Goal: Task Accomplishment & Management: Manage account settings

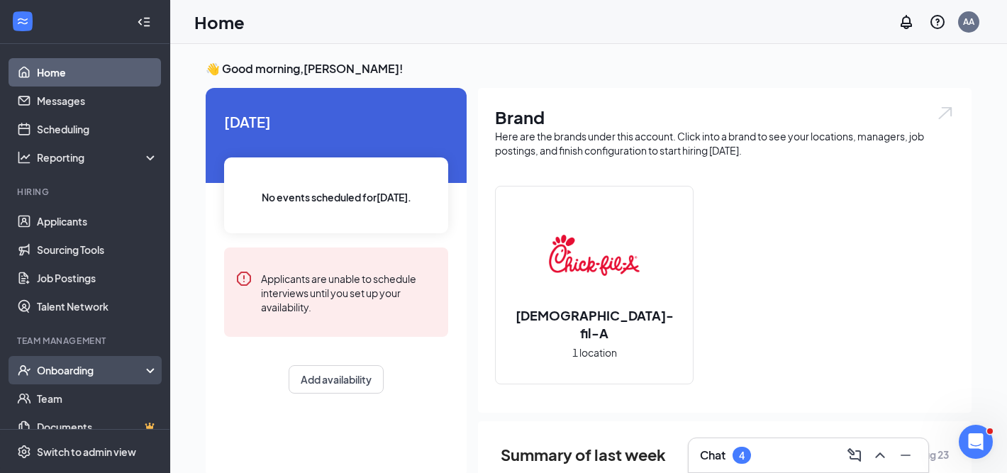
click at [84, 368] on div "Onboarding" at bounding box center [91, 370] width 109 height 14
click at [78, 396] on link "Overview" at bounding box center [97, 398] width 121 height 28
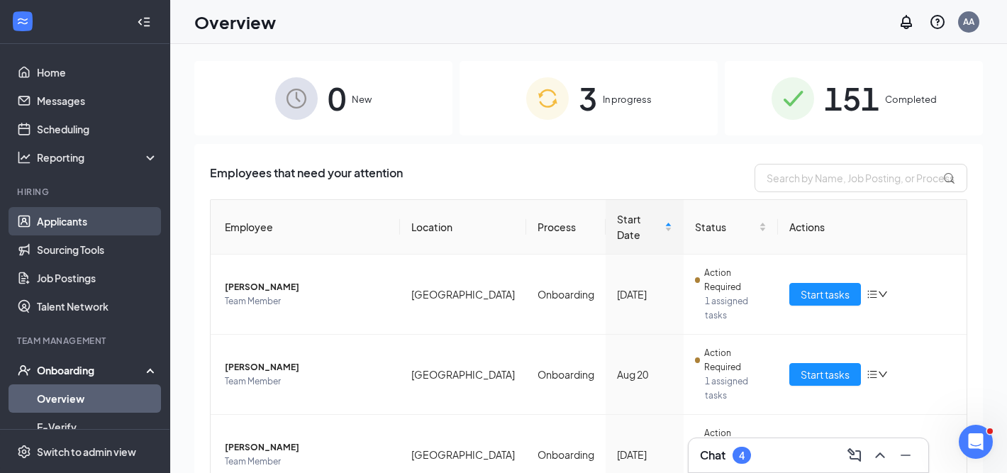
click at [84, 216] on link "Applicants" at bounding box center [97, 221] width 121 height 28
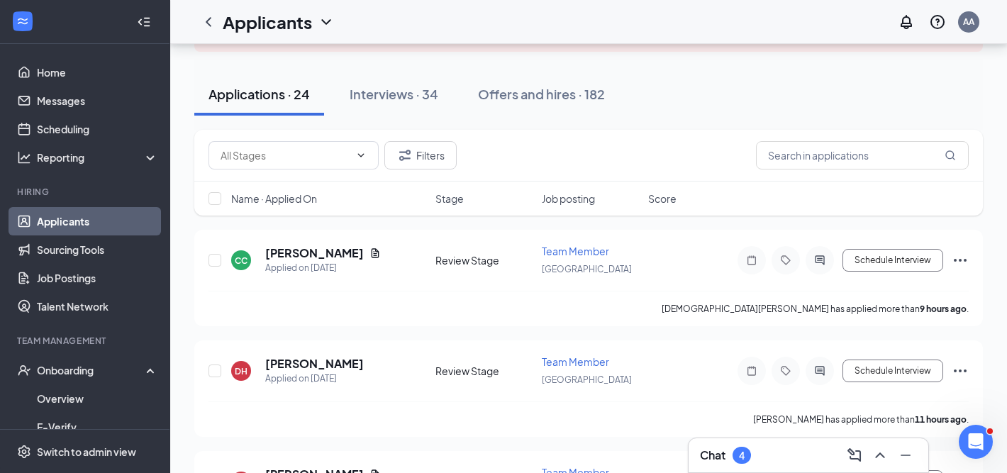
scroll to position [111, 0]
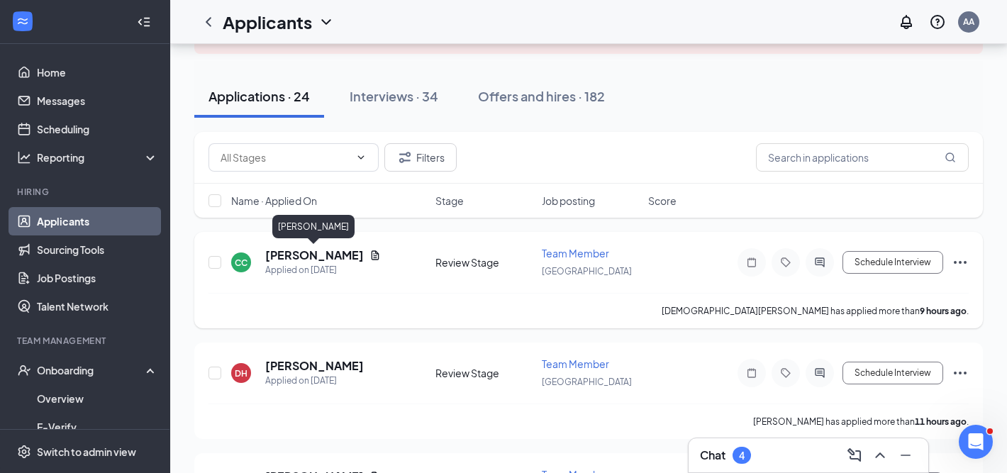
click at [317, 254] on h5 "[PERSON_NAME]" at bounding box center [314, 255] width 99 height 16
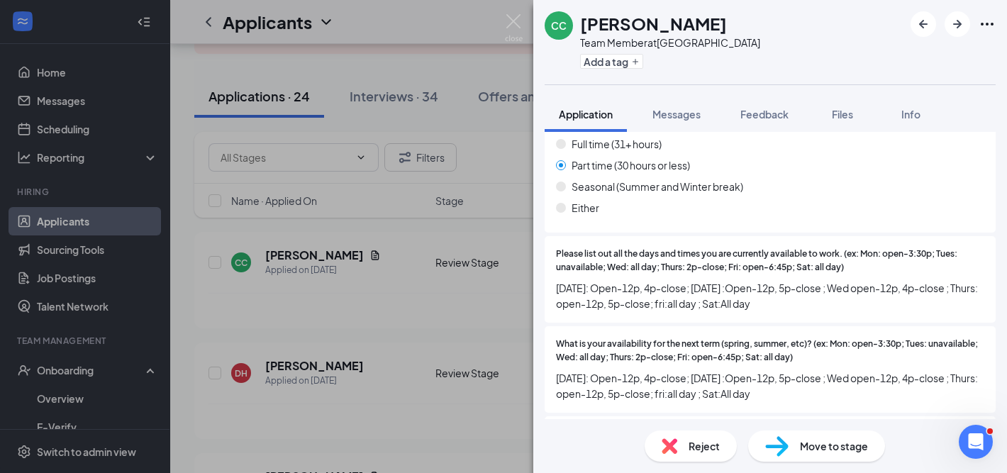
scroll to position [925, 0]
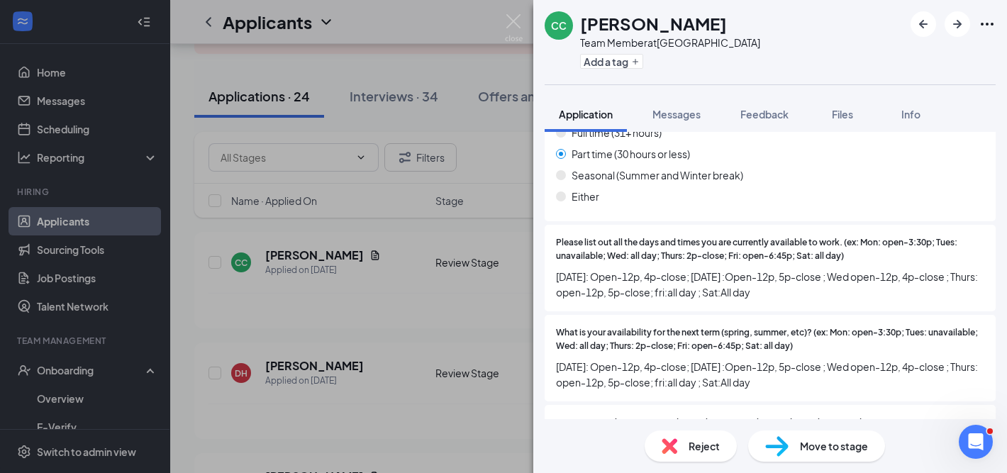
click at [689, 451] on span "Reject" at bounding box center [704, 446] width 31 height 16
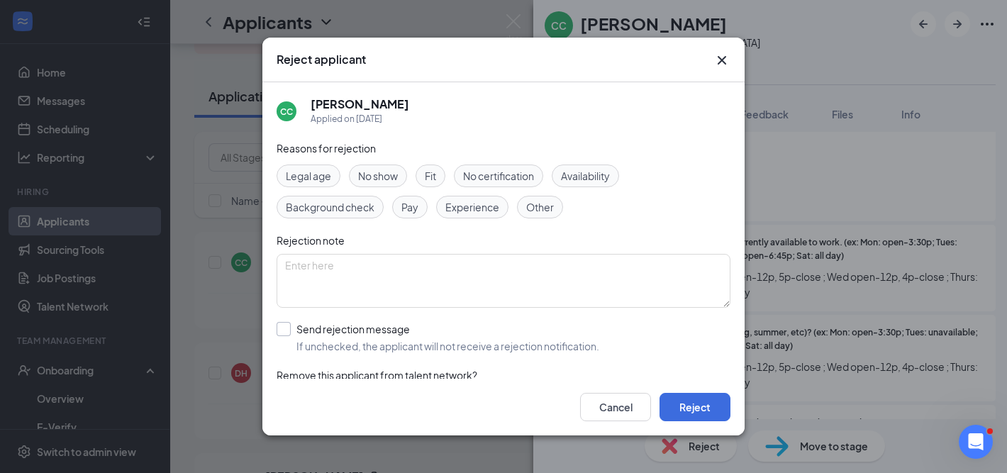
click at [561, 347] on input "Send rejection message If unchecked, the applicant will not receive a rejection…" at bounding box center [438, 337] width 323 height 31
checkbox input "true"
click at [678, 400] on button "Reject" at bounding box center [694, 407] width 71 height 28
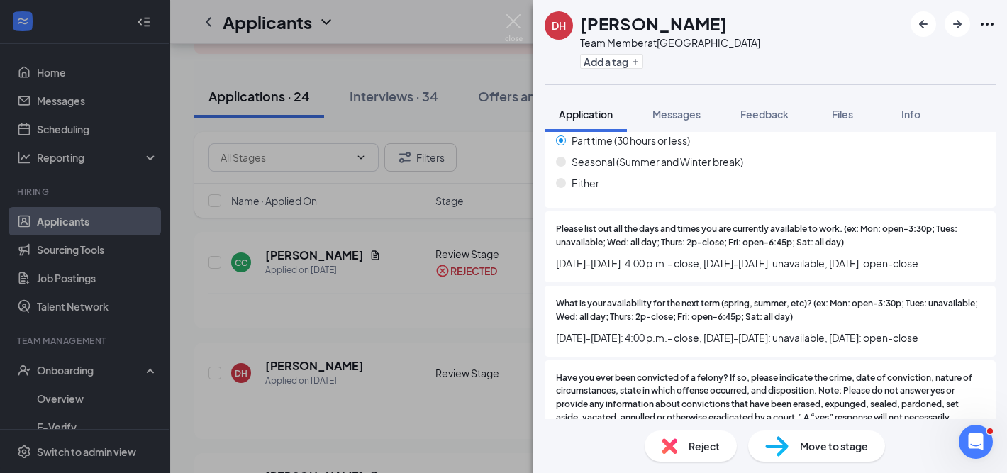
scroll to position [987, 0]
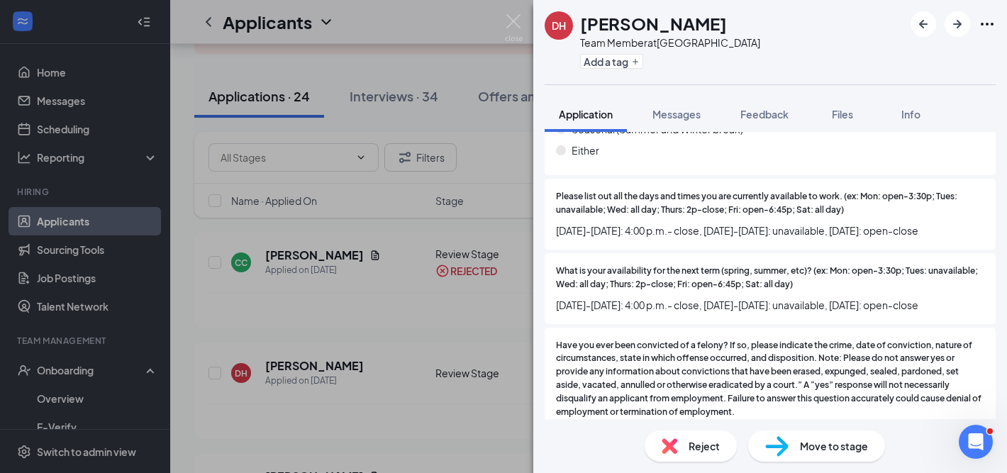
click at [678, 452] on div "Reject" at bounding box center [691, 445] width 92 height 31
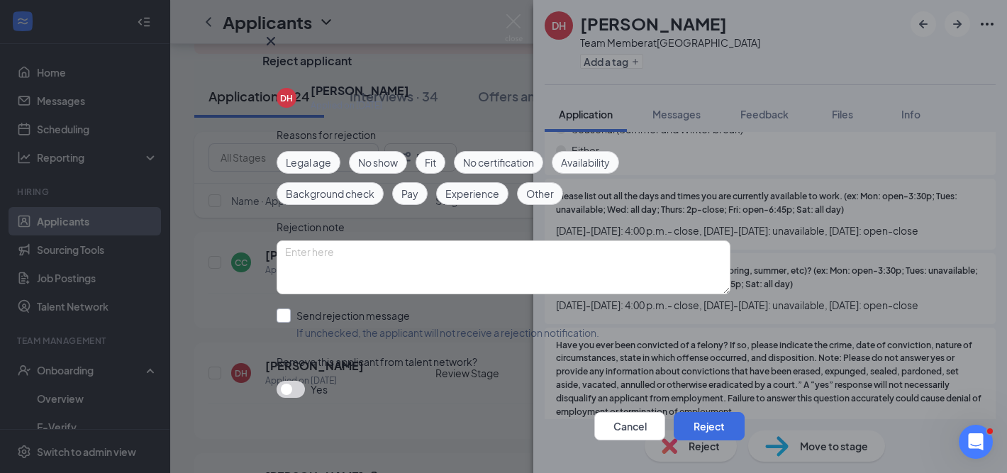
click at [596, 338] on input "Send rejection message If unchecked, the applicant will not receive a rejection…" at bounding box center [438, 323] width 323 height 31
checkbox input "true"
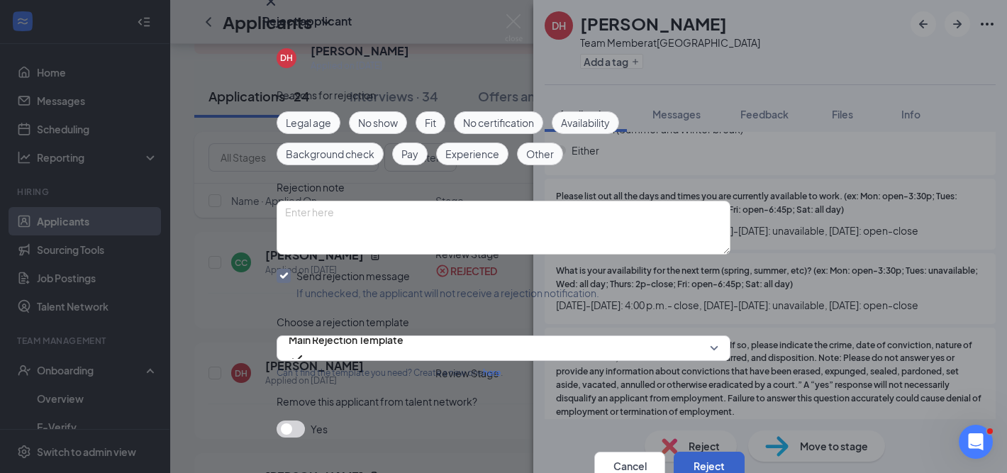
click at [674, 452] on button "Reject" at bounding box center [709, 466] width 71 height 28
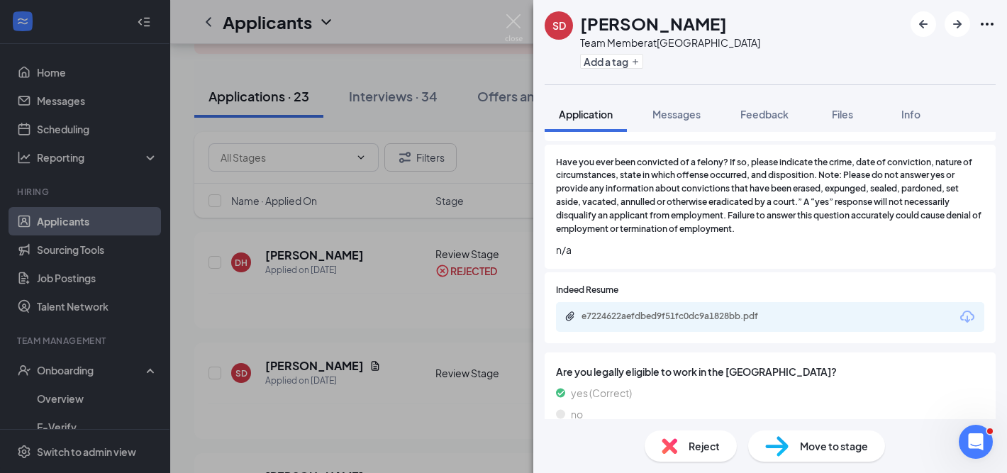
scroll to position [1167, 0]
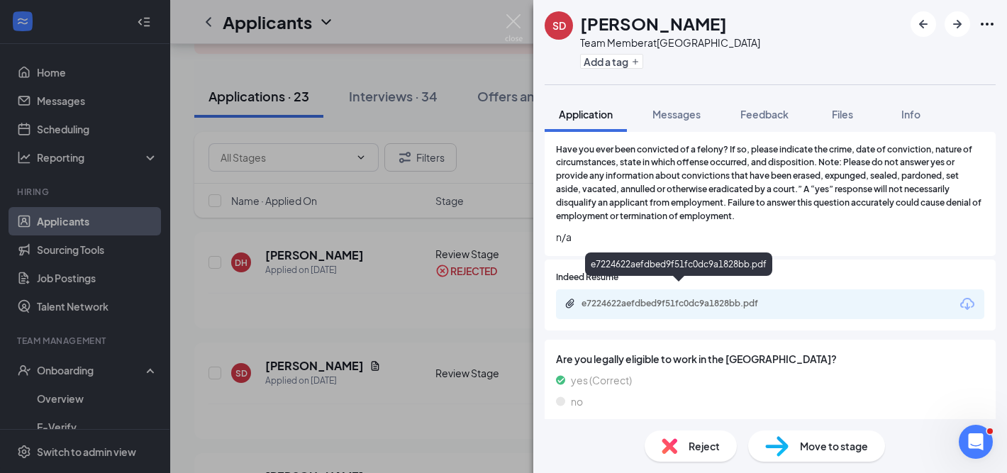
click at [667, 298] on div "e7224622aefdbed9f51fc0dc9a1828bb.pdf" at bounding box center [680, 303] width 199 height 11
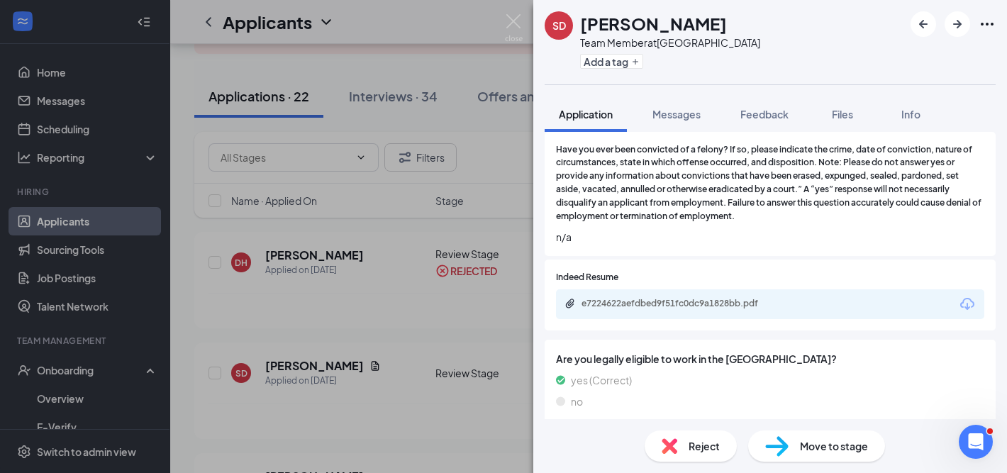
click at [706, 445] on span "Reject" at bounding box center [704, 446] width 31 height 16
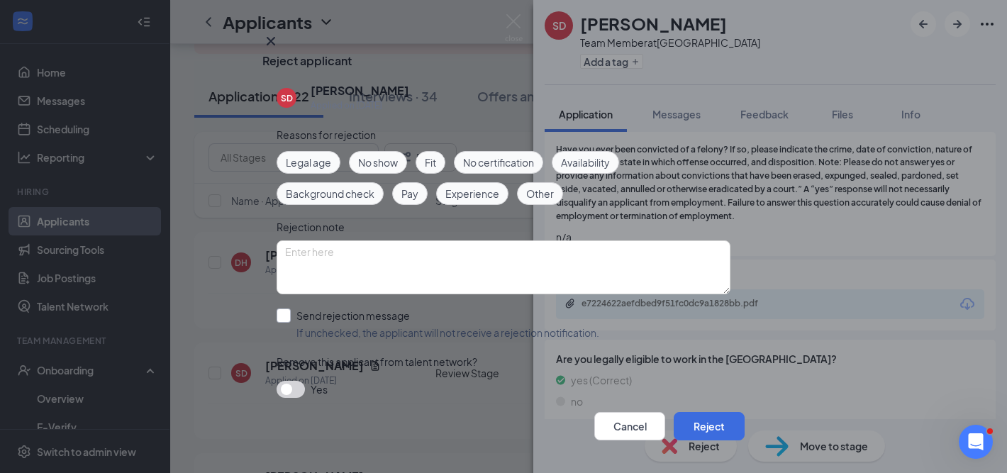
click at [519, 337] on input "Send rejection message If unchecked, the applicant will not receive a rejection…" at bounding box center [438, 323] width 323 height 31
checkbox input "true"
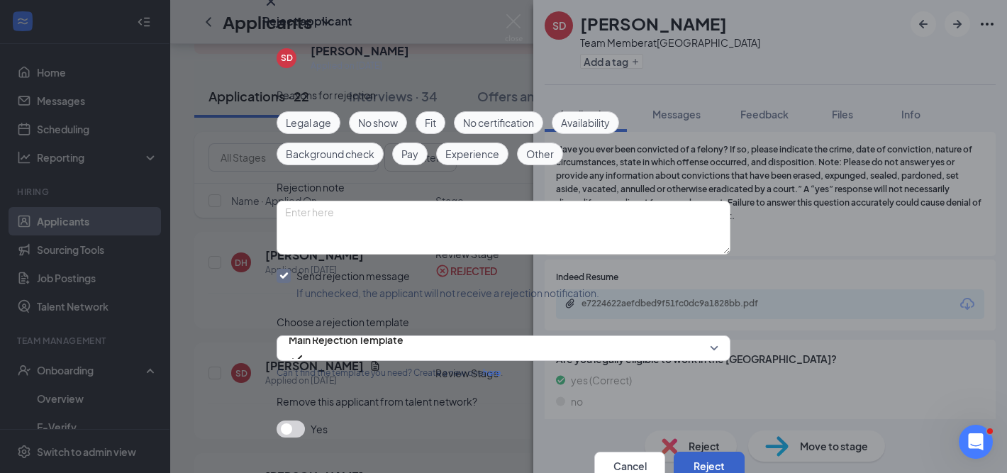
click at [690, 452] on button "Reject" at bounding box center [709, 466] width 71 height 28
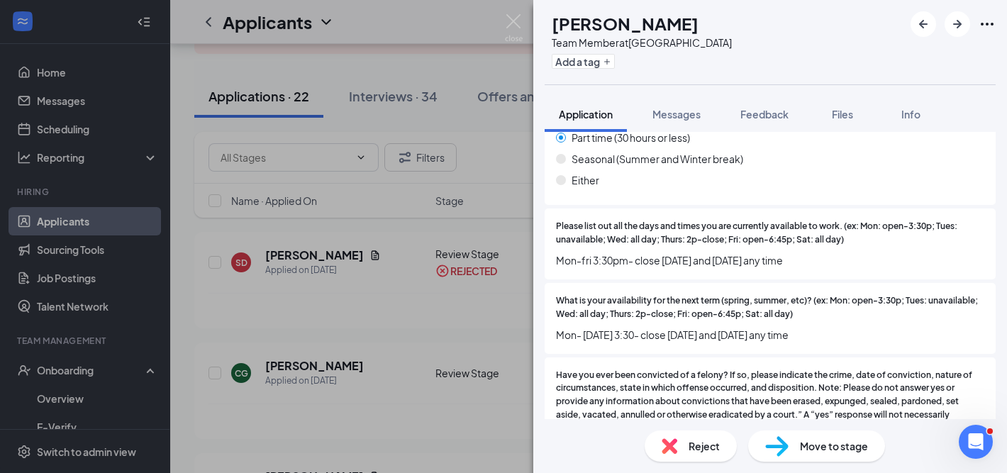
scroll to position [919, 0]
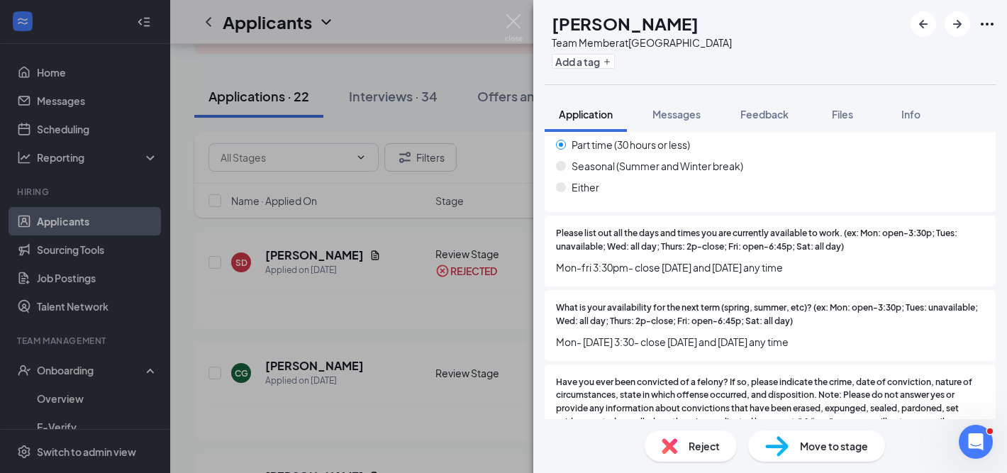
click at [678, 451] on div "Reject" at bounding box center [691, 445] width 92 height 31
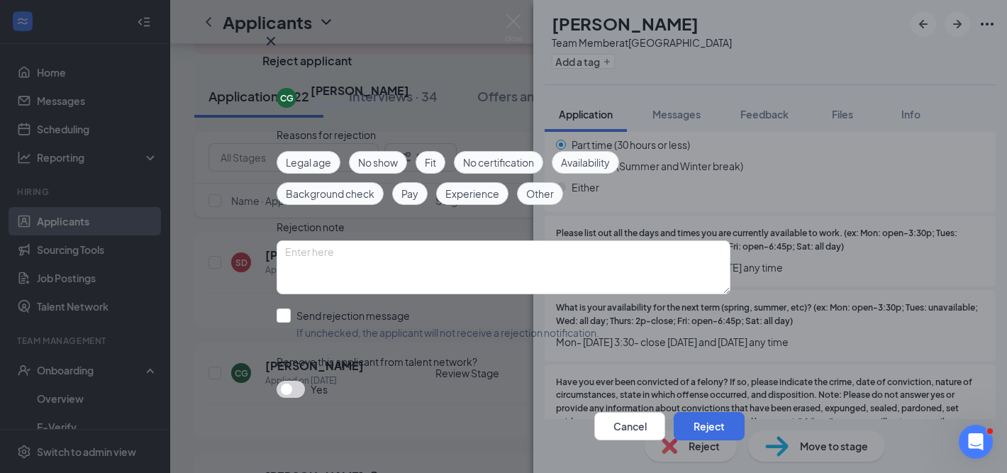
click at [609, 340] on div "Send rejection message If unchecked, the applicant will not receive a rejection…" at bounding box center [504, 323] width 454 height 31
click at [577, 340] on input "Send rejection message If unchecked, the applicant will not receive a rejection…" at bounding box center [438, 323] width 323 height 31
checkbox input "true"
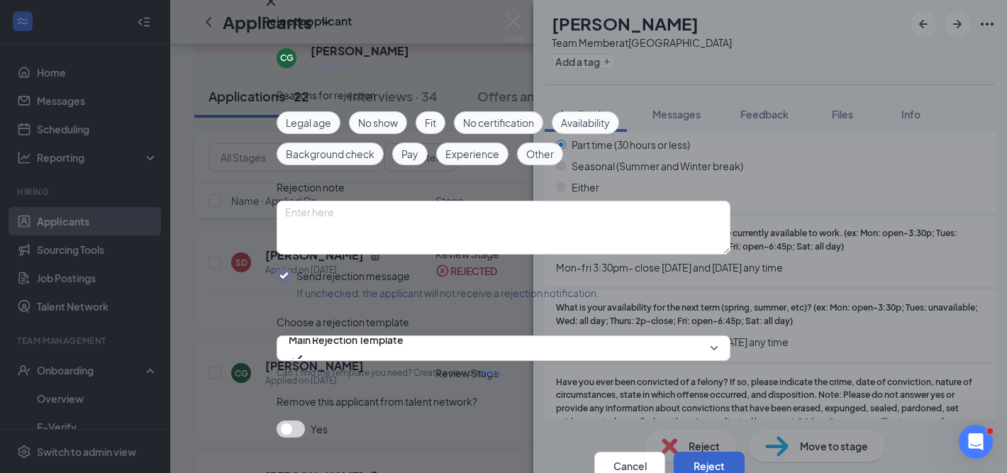
click at [682, 452] on button "Reject" at bounding box center [709, 466] width 71 height 28
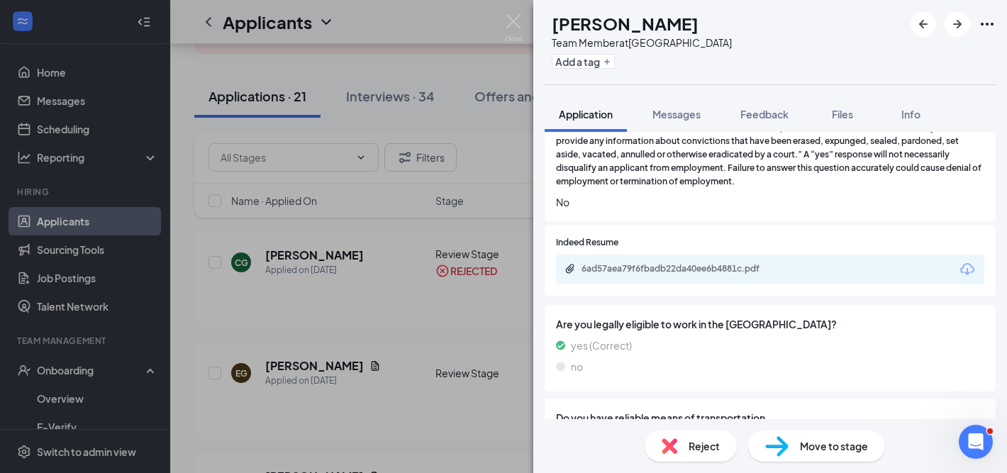
scroll to position [1284, 0]
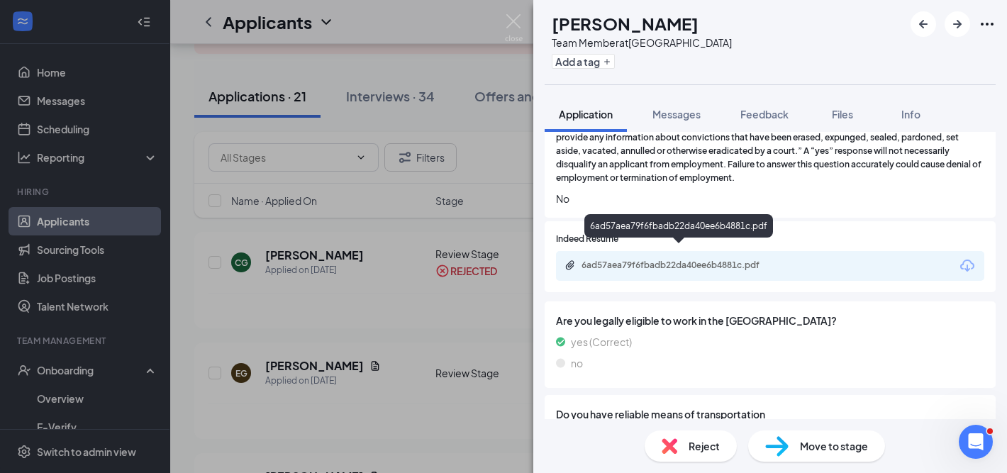
click at [684, 260] on div "6ad57aea79f6fbadb22da40ee6b4881c.pdf" at bounding box center [680, 265] width 199 height 11
click at [669, 452] on img at bounding box center [670, 446] width 16 height 16
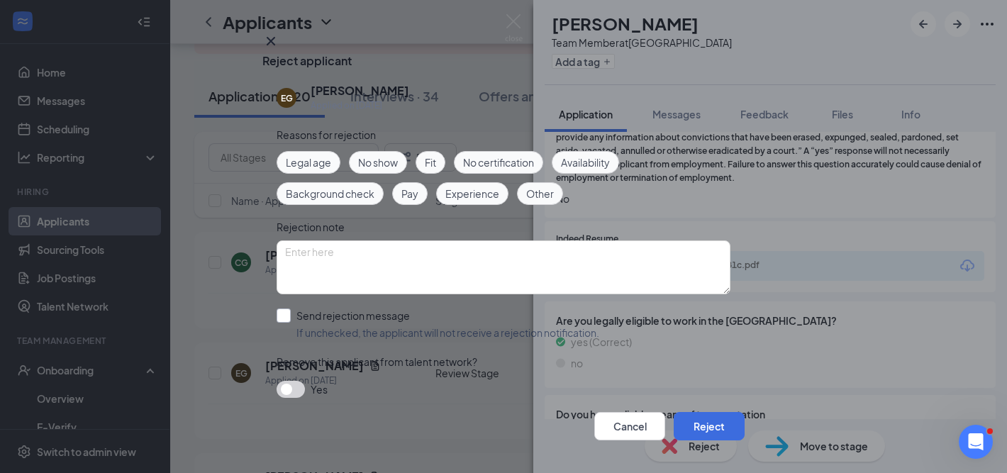
click at [565, 338] on input "Send rejection message If unchecked, the applicant will not receive a rejection…" at bounding box center [438, 323] width 323 height 31
checkbox input "true"
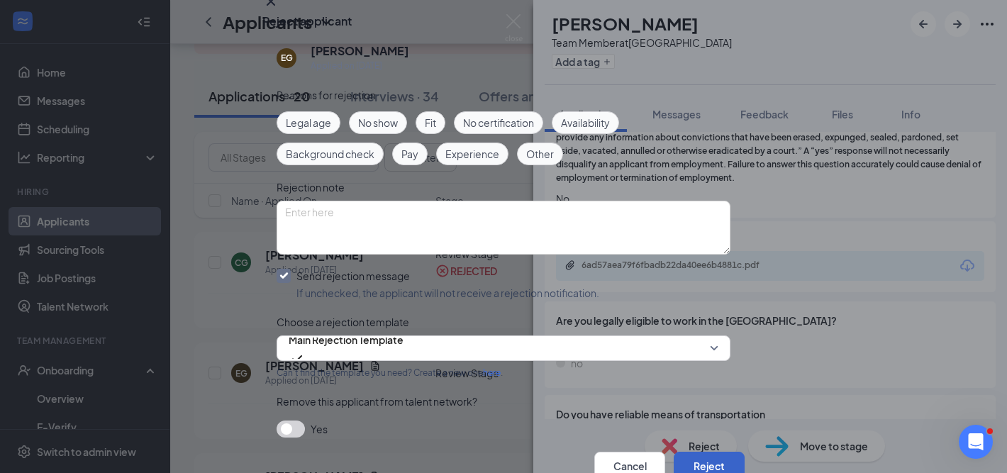
click at [701, 452] on button "Reject" at bounding box center [709, 466] width 71 height 28
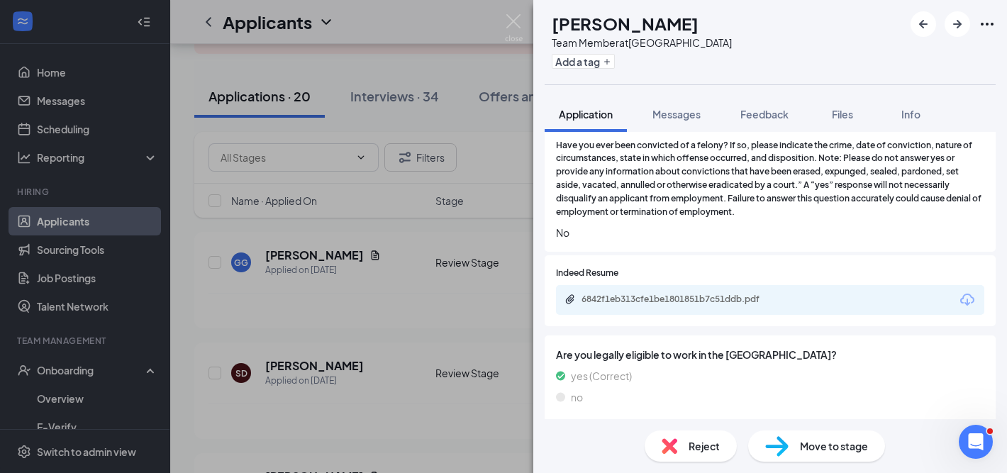
scroll to position [1391, 0]
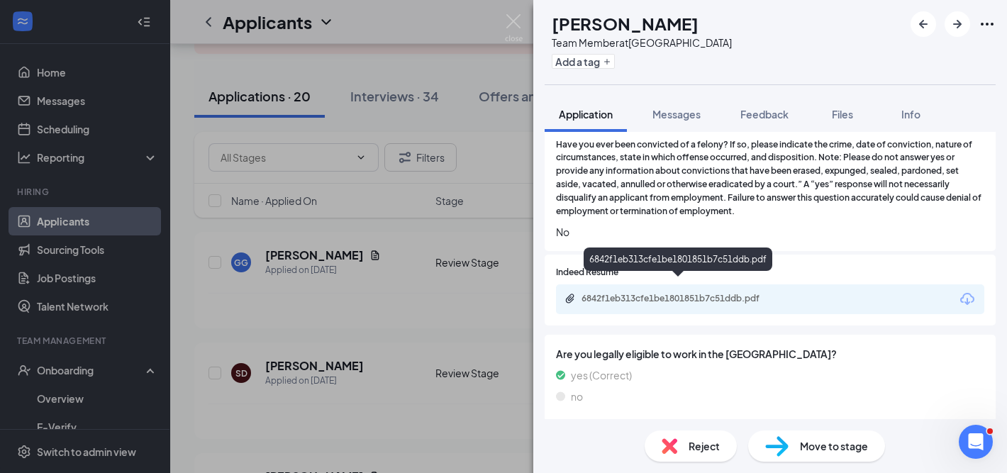
click at [696, 293] on div "6842f1eb313cfe1be1801851b7c51ddb.pdf" at bounding box center [680, 298] width 199 height 11
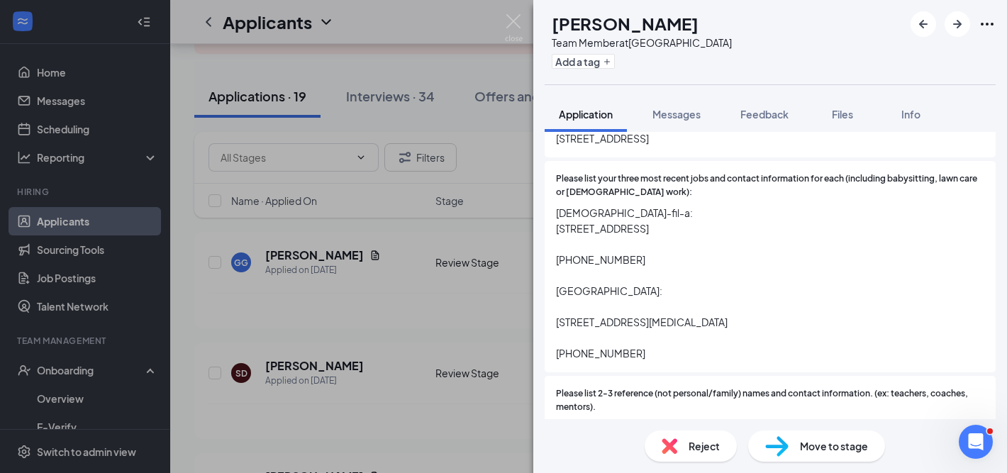
scroll to position [559, 0]
click at [784, 444] on img at bounding box center [776, 446] width 23 height 21
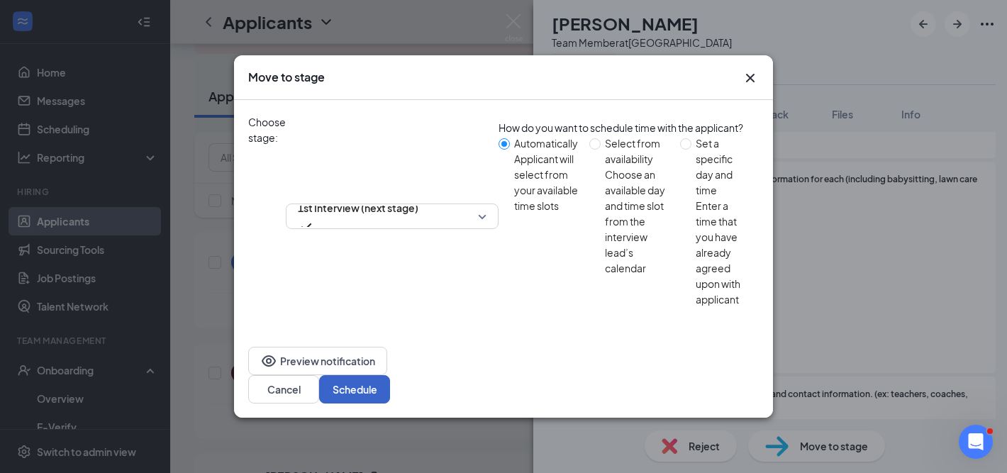
click at [390, 375] on button "Schedule" at bounding box center [354, 389] width 71 height 28
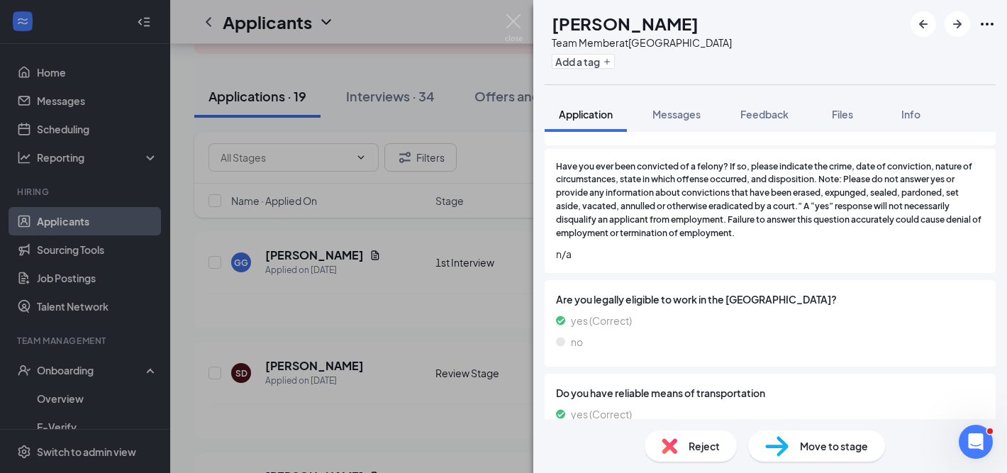
scroll to position [1166, 0]
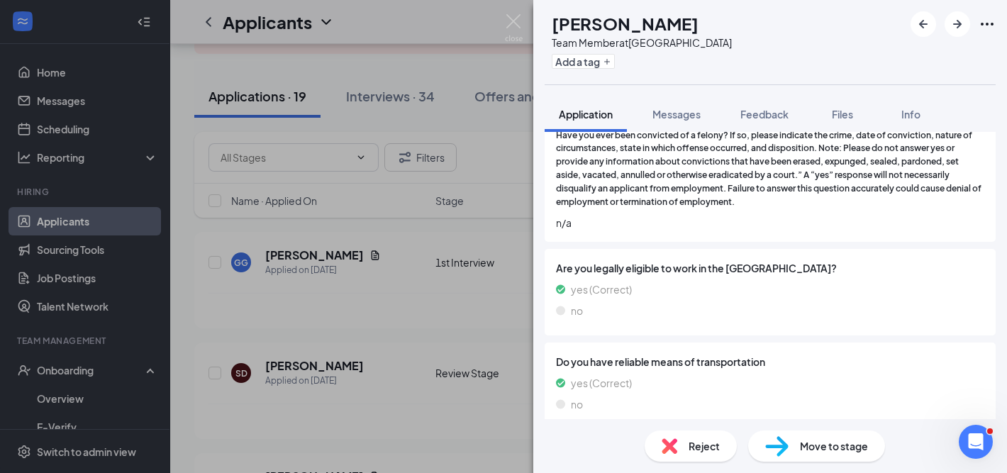
click at [679, 447] on div "Reject" at bounding box center [691, 445] width 92 height 31
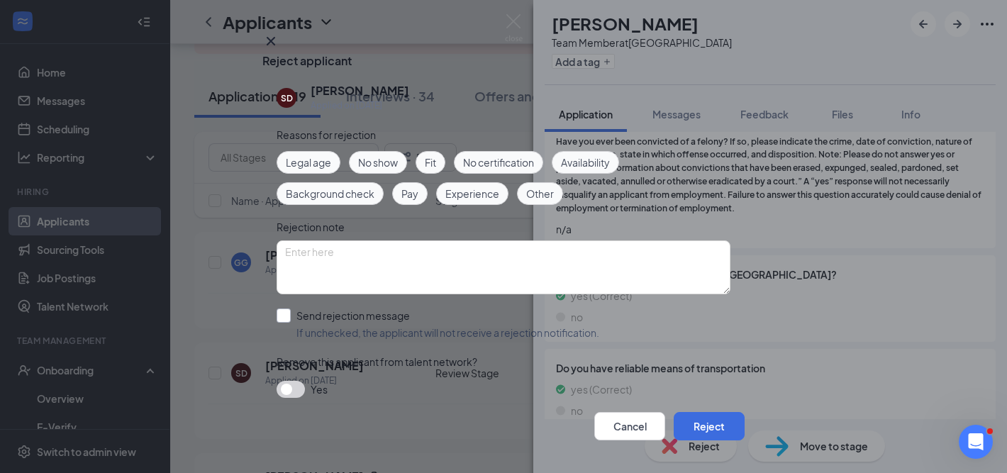
click at [579, 339] on input "Send rejection message If unchecked, the applicant will not receive a rejection…" at bounding box center [438, 323] width 323 height 31
checkbox input "true"
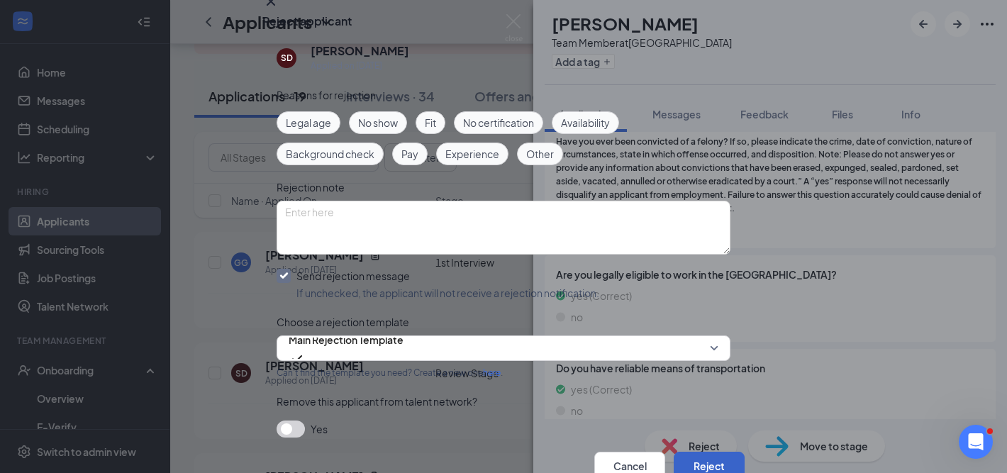
click at [677, 452] on button "Reject" at bounding box center [709, 466] width 71 height 28
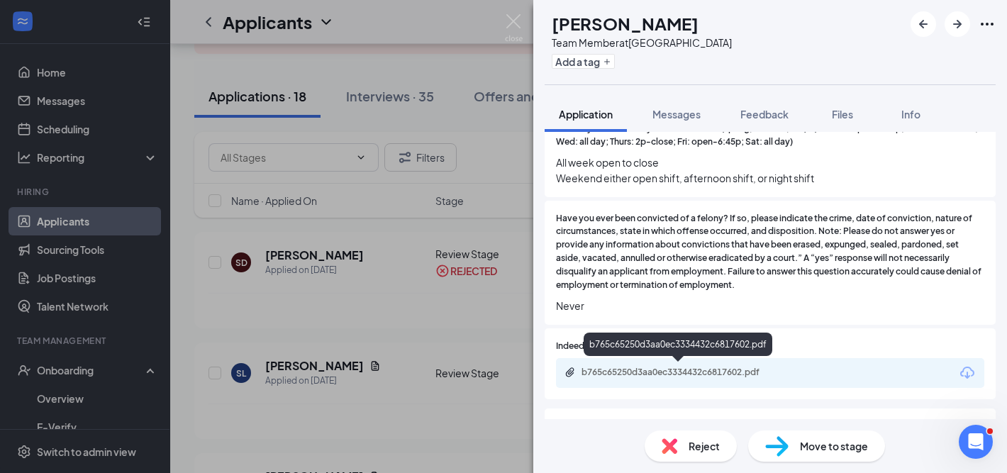
scroll to position [1146, 0]
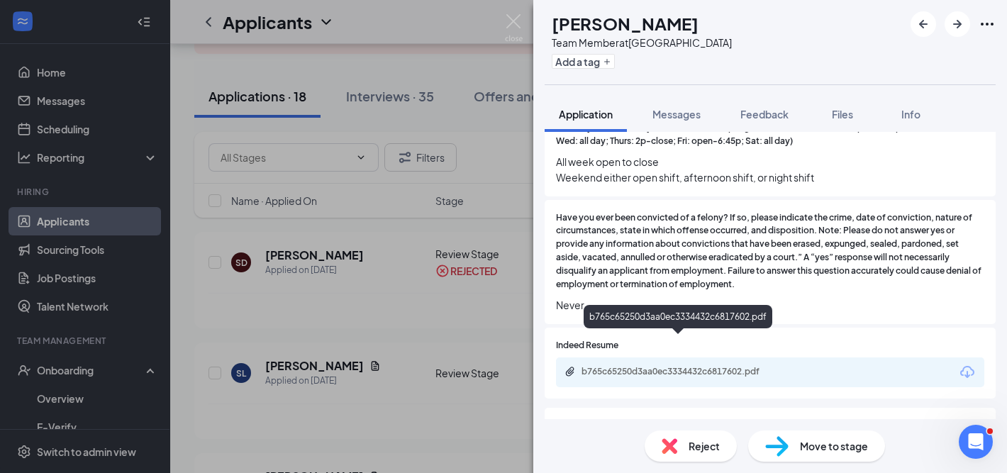
click at [755, 366] on div "b765c65250d3aa0ec3334432c6817602.pdf" at bounding box center [679, 372] width 230 height 13
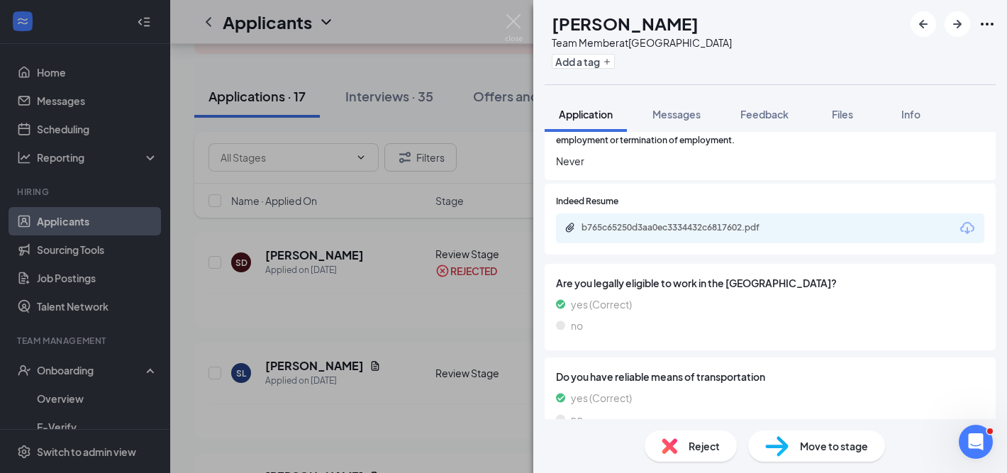
scroll to position [1284, 0]
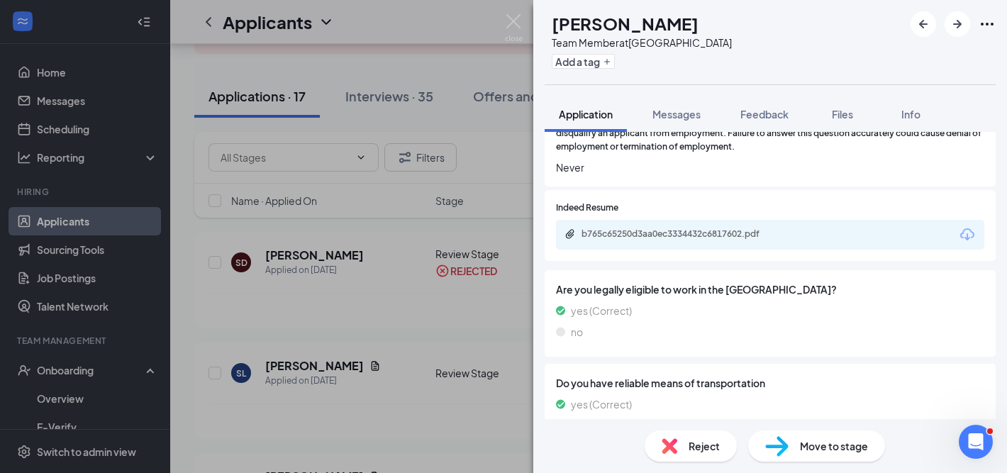
click at [786, 442] on img at bounding box center [776, 446] width 23 height 21
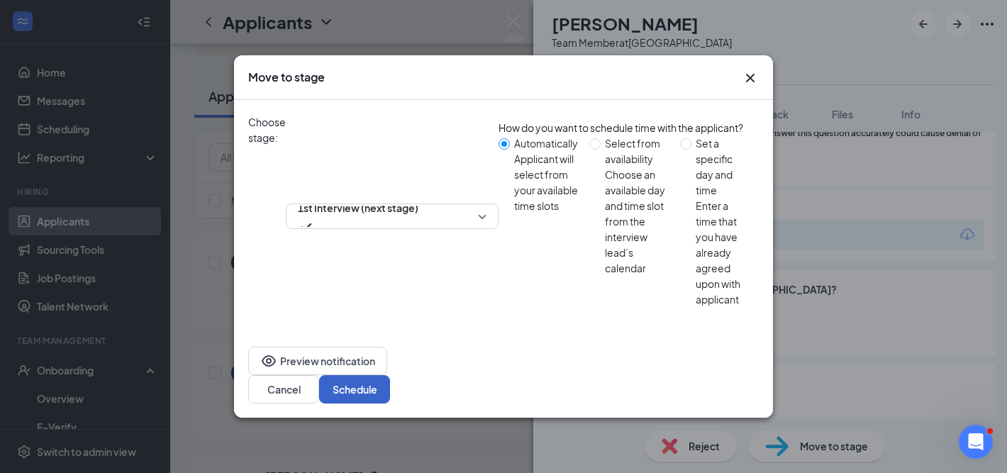
click at [390, 375] on button "Schedule" at bounding box center [354, 389] width 71 height 28
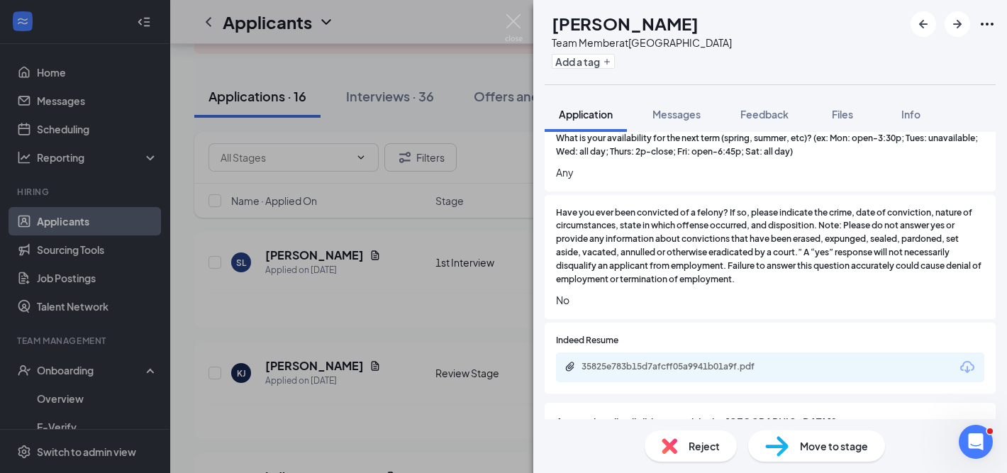
scroll to position [1096, 0]
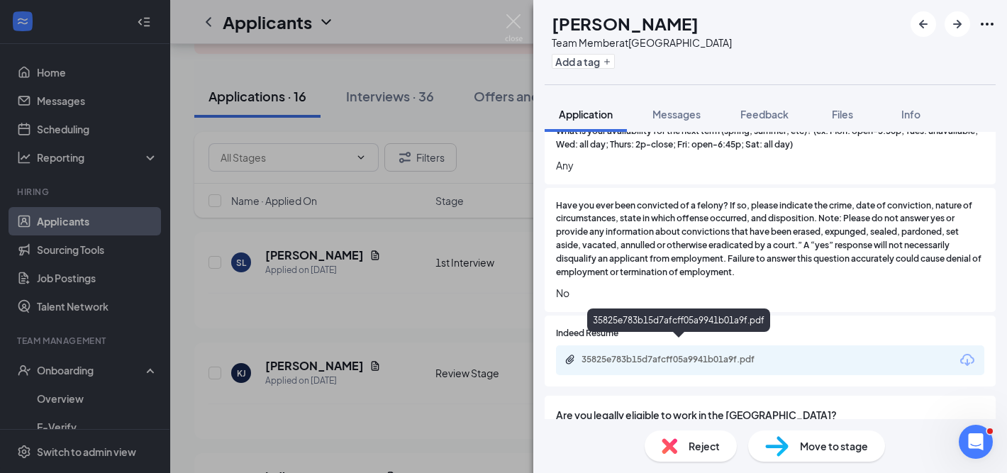
click at [608, 354] on div "35825e783b15d7afcff05a9941b01a9f.pdf" at bounding box center [680, 359] width 199 height 11
click at [679, 453] on div "Reject" at bounding box center [691, 445] width 92 height 31
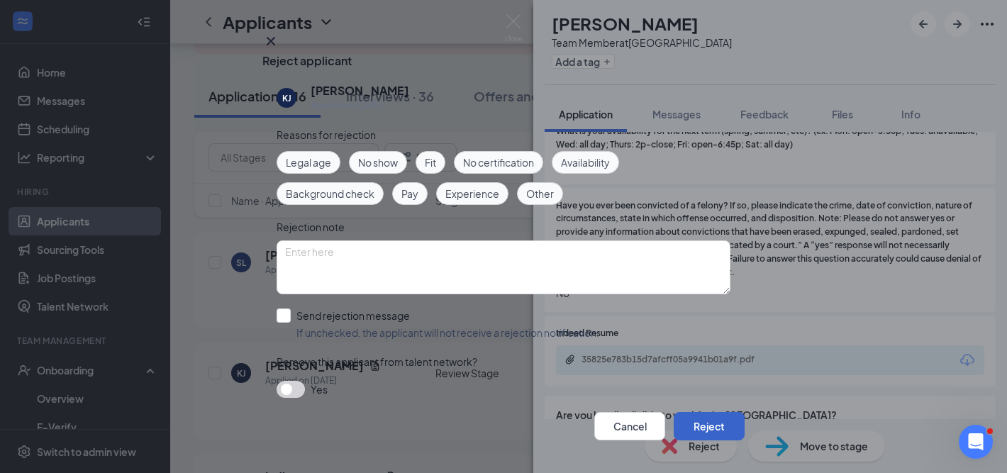
click at [685, 412] on button "Reject" at bounding box center [709, 426] width 71 height 28
